Goal: Information Seeking & Learning: Learn about a topic

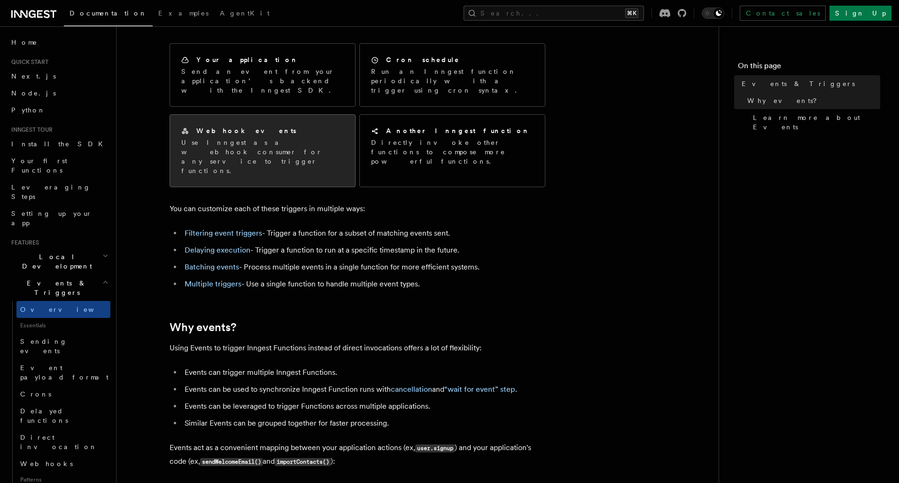
scroll to position [77, 0]
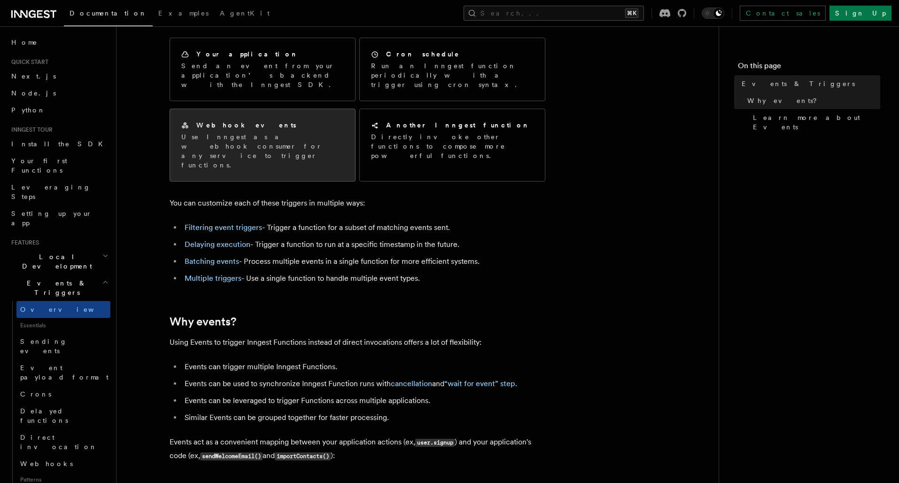
click at [289, 138] on p "Use Inngest as a webhook consumer for any service to trigger functions." at bounding box center [262, 151] width 163 height 38
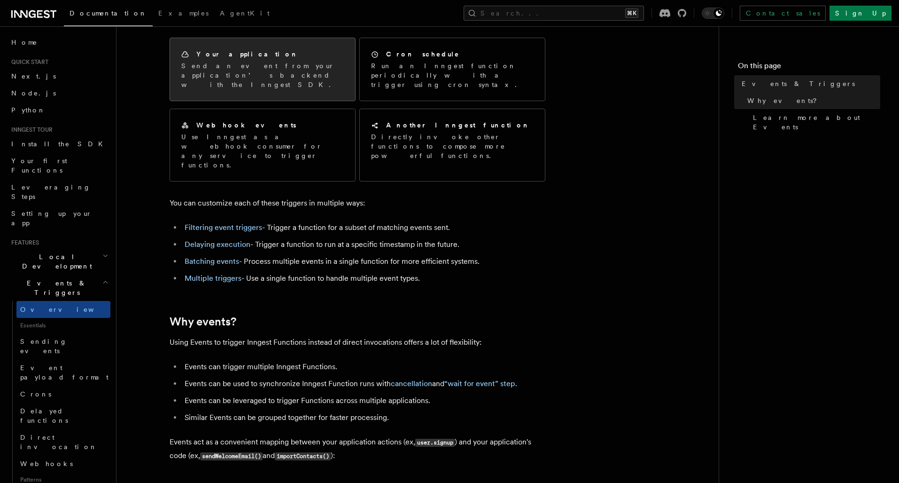
click at [259, 82] on div "Your application Send an event from your application’s backend with the Inngest…" at bounding box center [262, 69] width 185 height 62
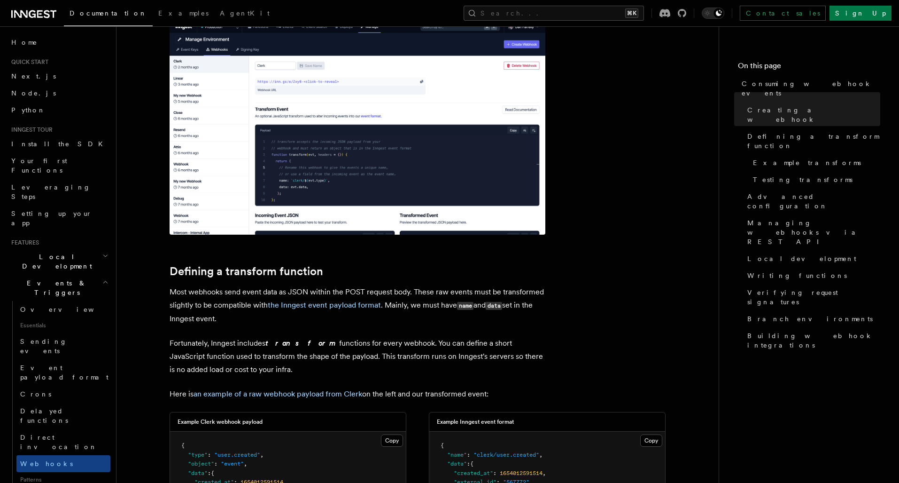
scroll to position [577, 0]
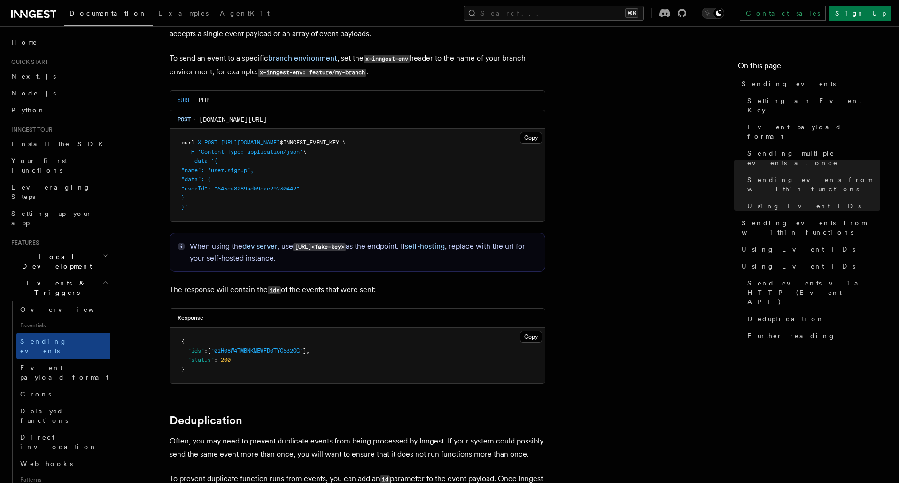
scroll to position [2026, 0]
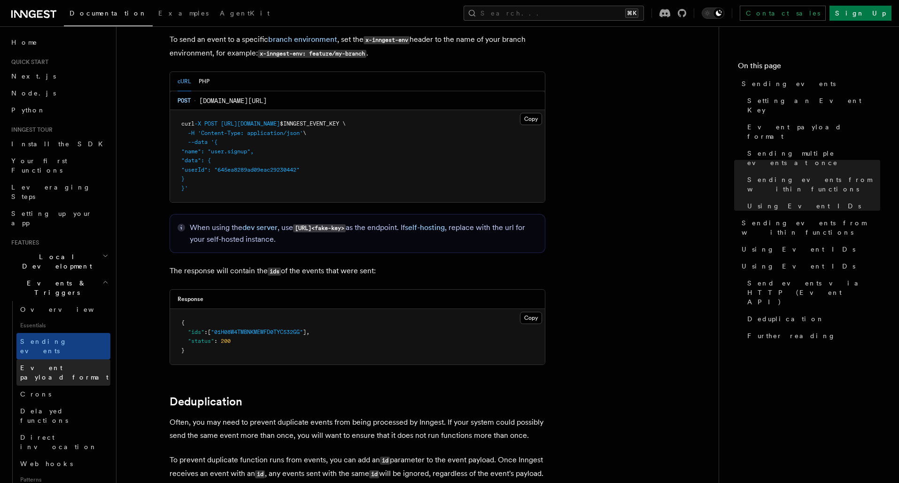
click at [87, 359] on link "Event payload format" at bounding box center [63, 372] width 94 height 26
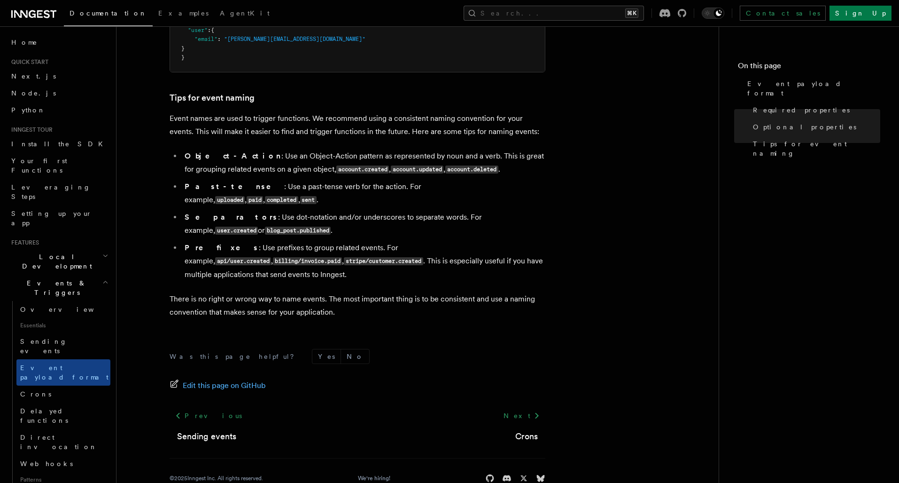
scroll to position [569, 0]
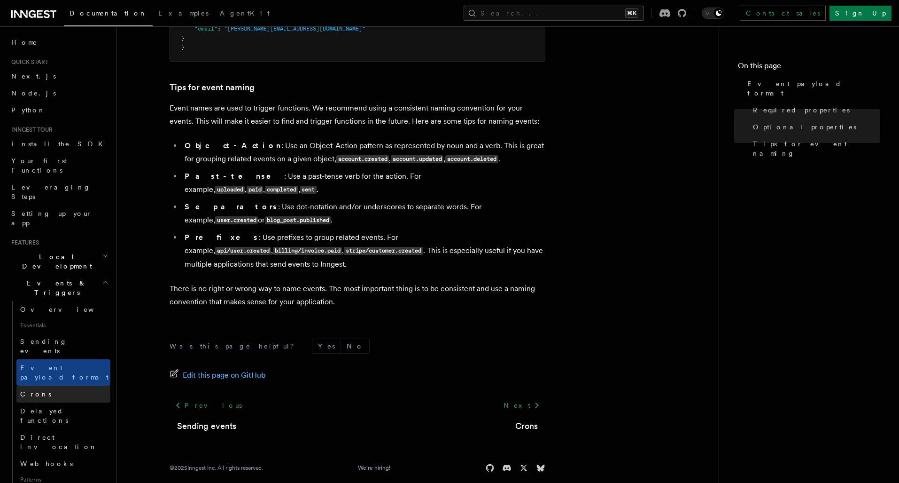
click at [83, 385] on link "Crons" at bounding box center [63, 393] width 94 height 17
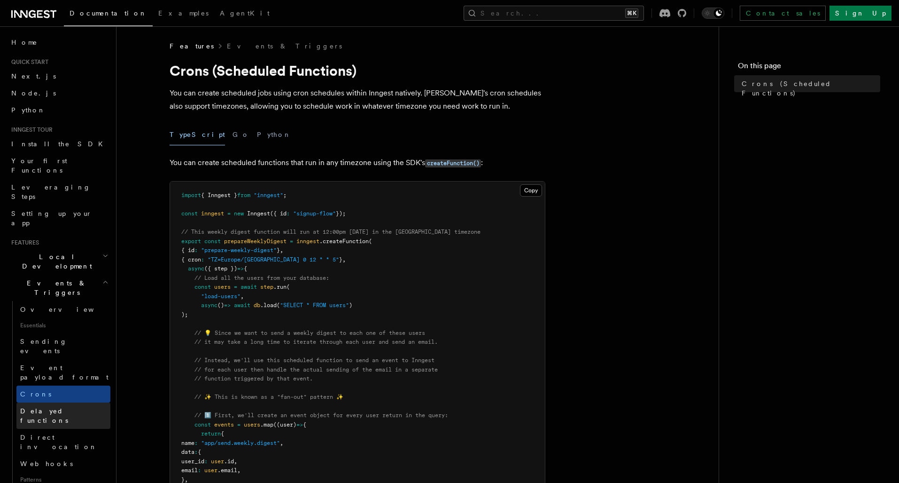
click at [81, 402] on link "Delayed functions" at bounding box center [63, 415] width 94 height 26
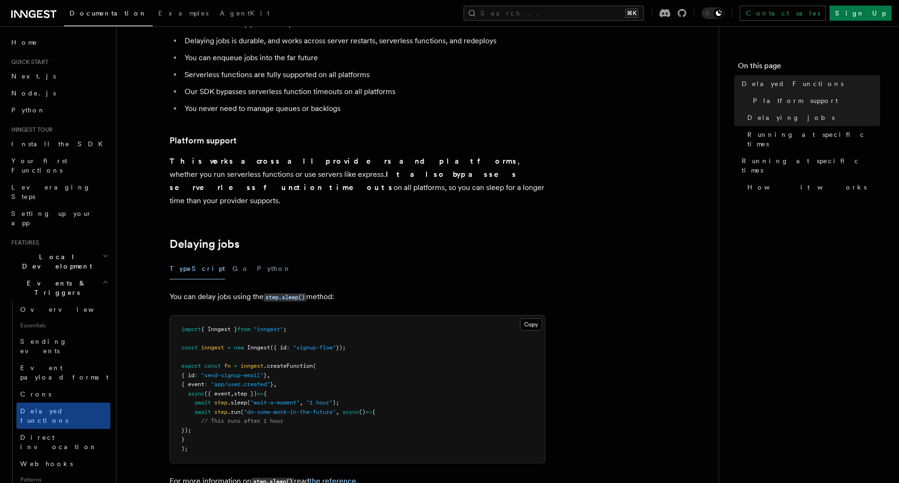
scroll to position [155, 0]
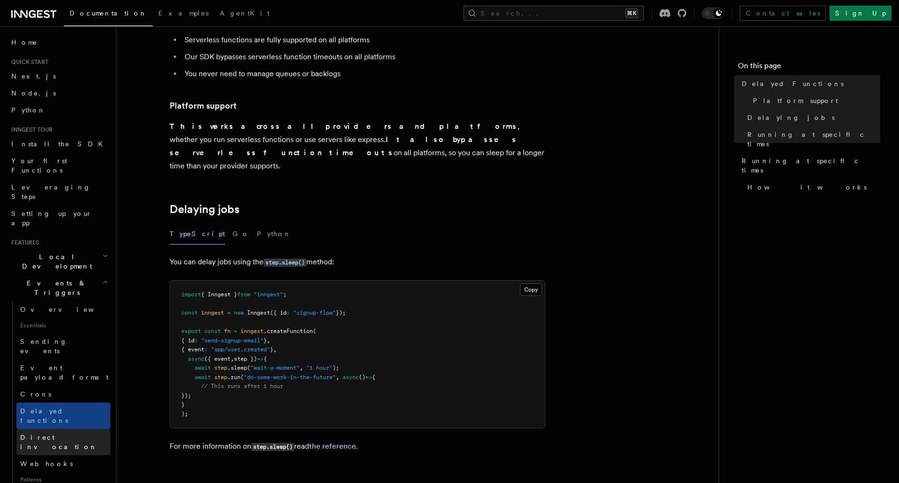
click at [63, 433] on span "Direct invocation" at bounding box center [58, 441] width 77 height 17
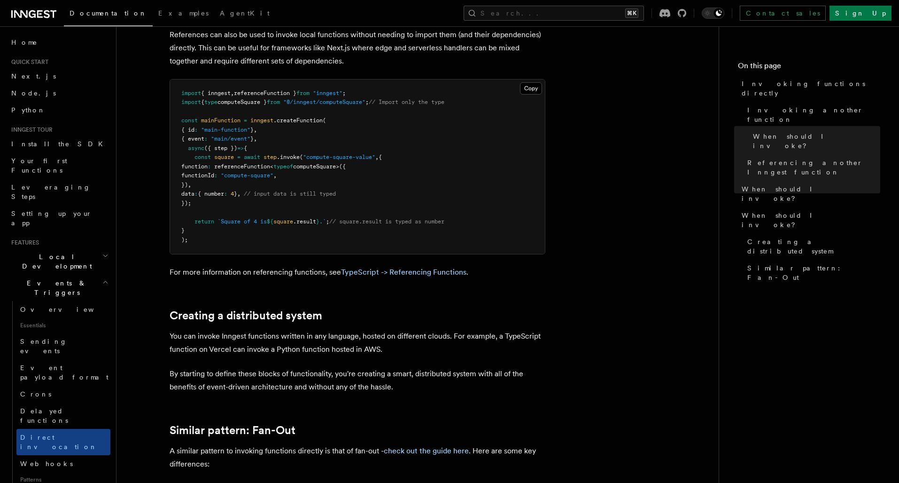
scroll to position [927, 0]
